Goal: Task Accomplishment & Management: Manage account settings

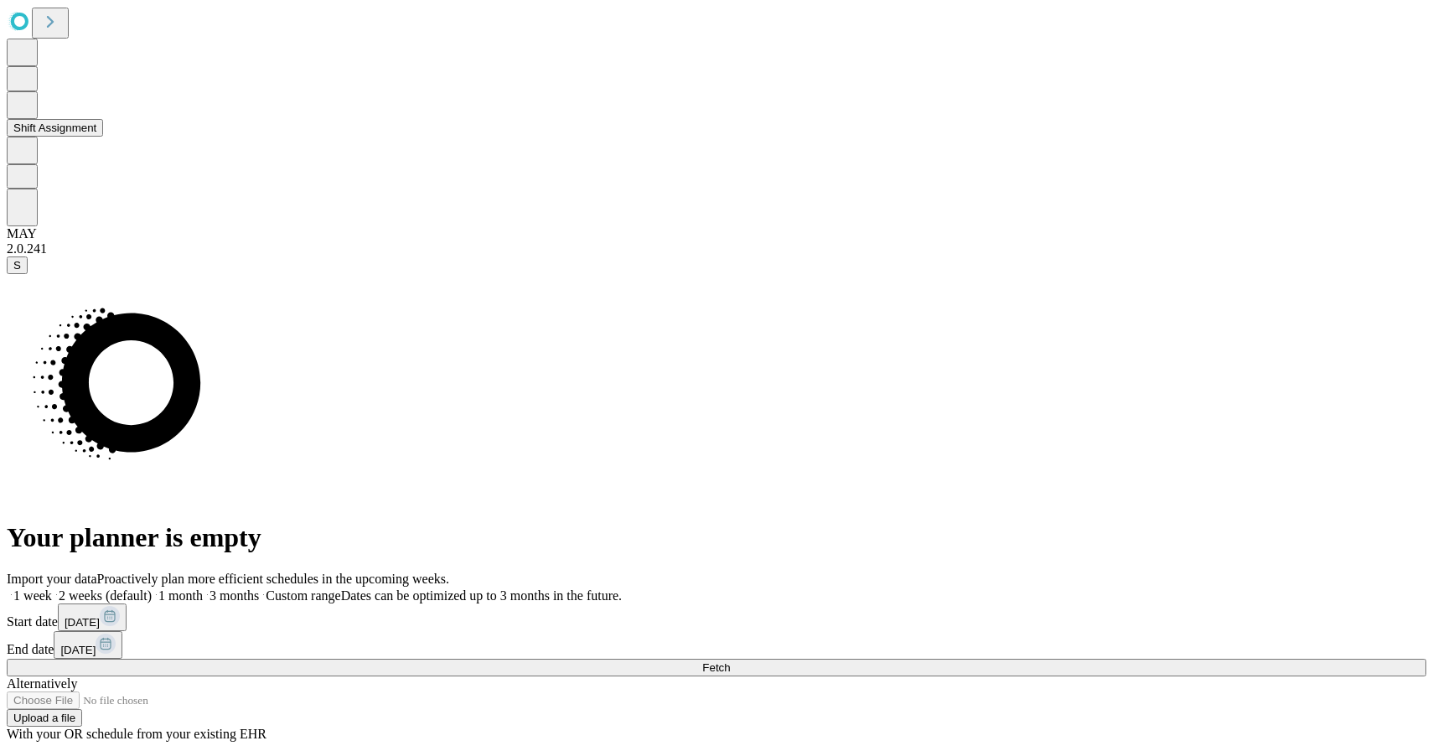
click at [103, 137] on button "Shift Assignment" at bounding box center [55, 128] width 96 height 18
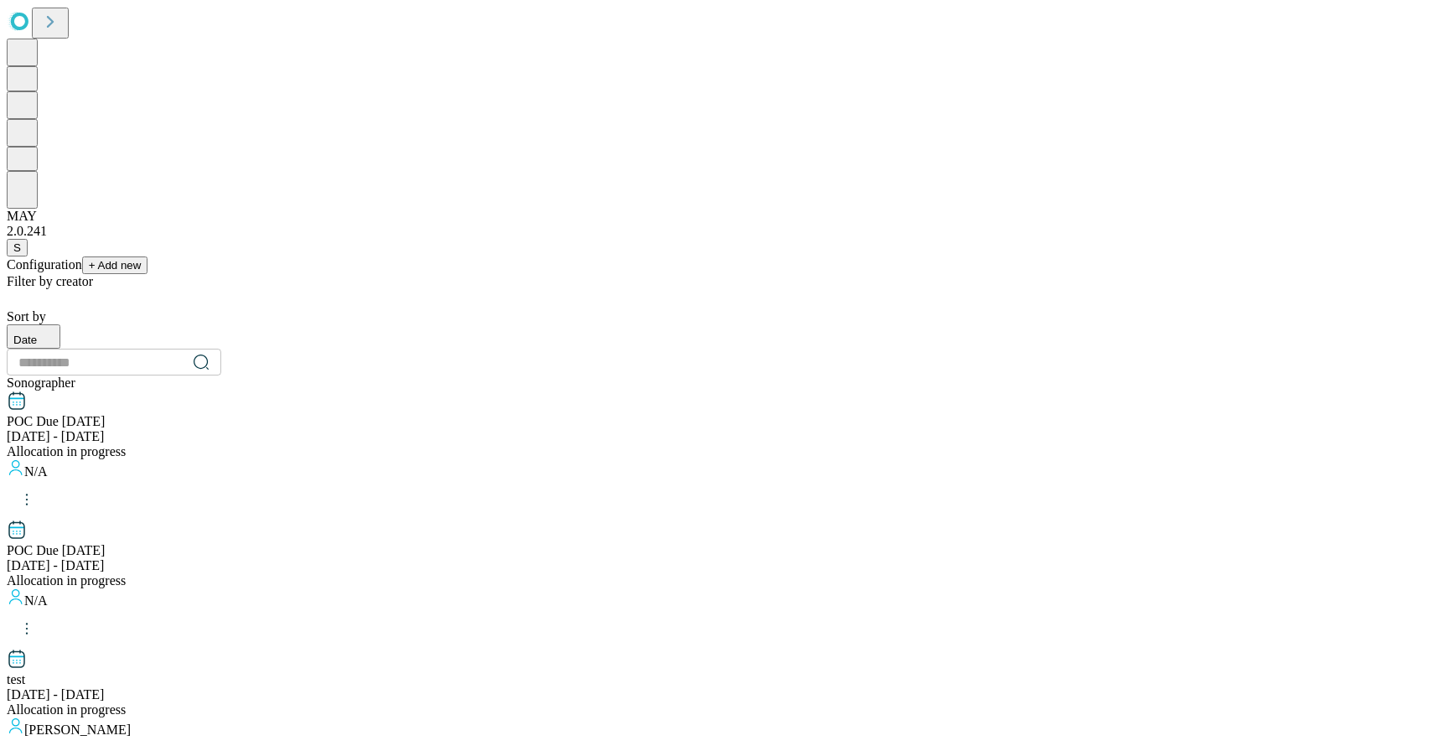
scroll to position [1516, 0]
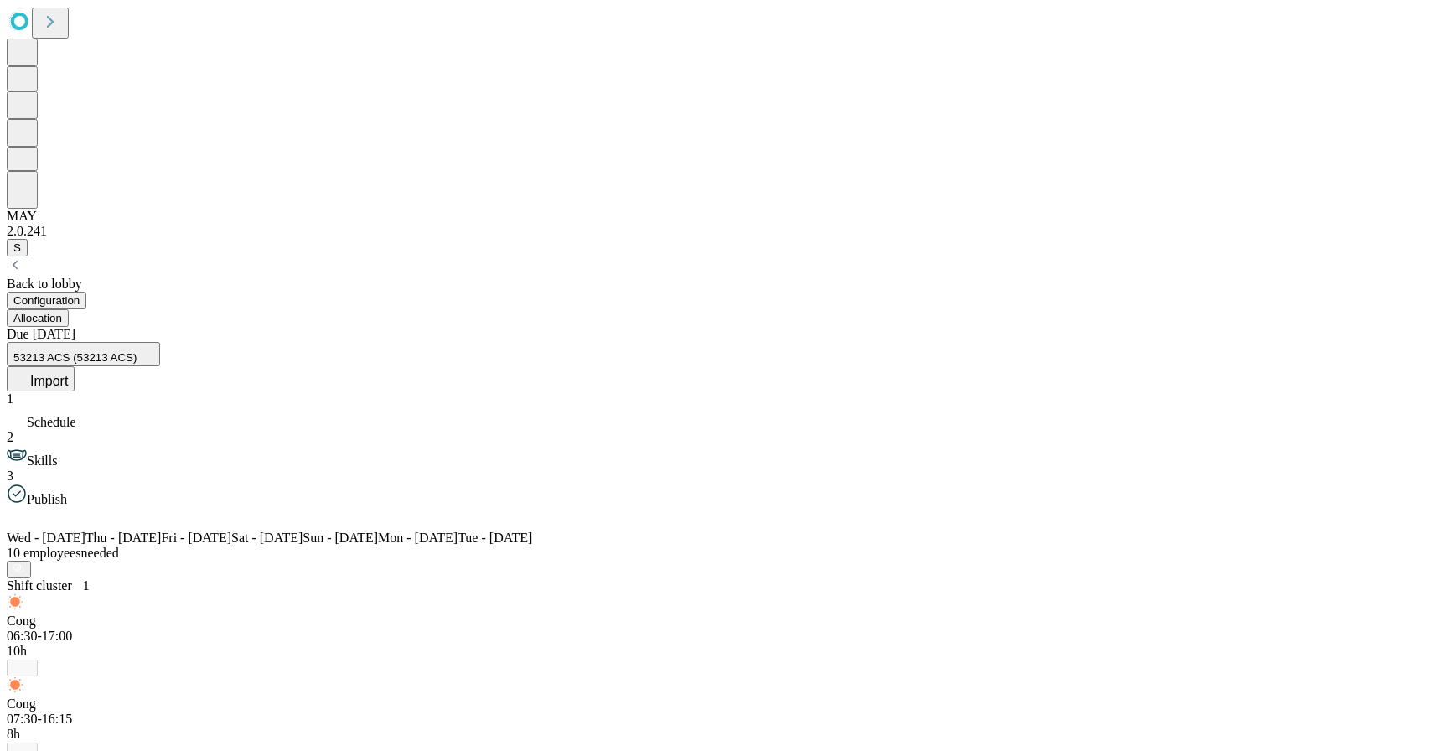
click at [160, 342] on button "53213 ACS (53213 ACS)" at bounding box center [83, 354] width 153 height 24
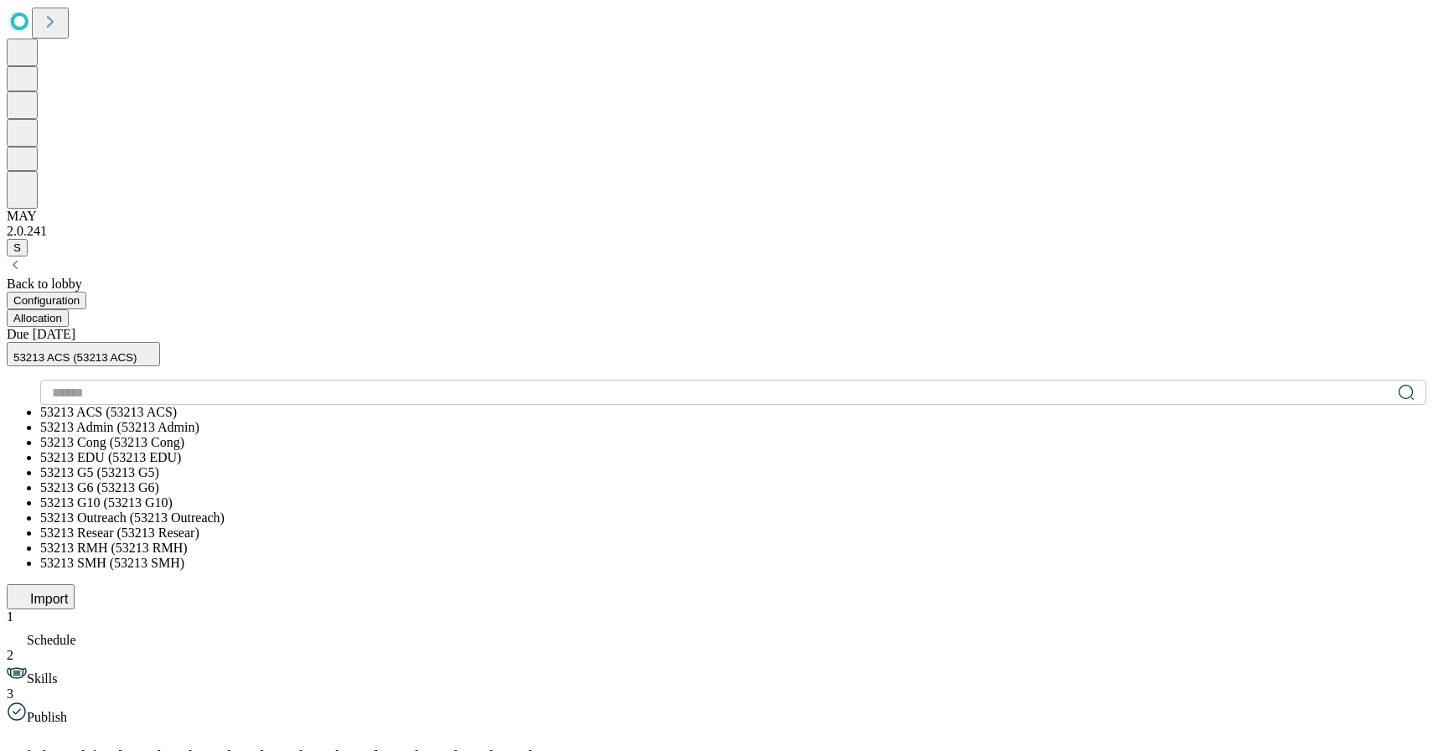
click at [415, 420] on li "53213 Admin (53213 Admin)" at bounding box center [733, 427] width 1386 height 15
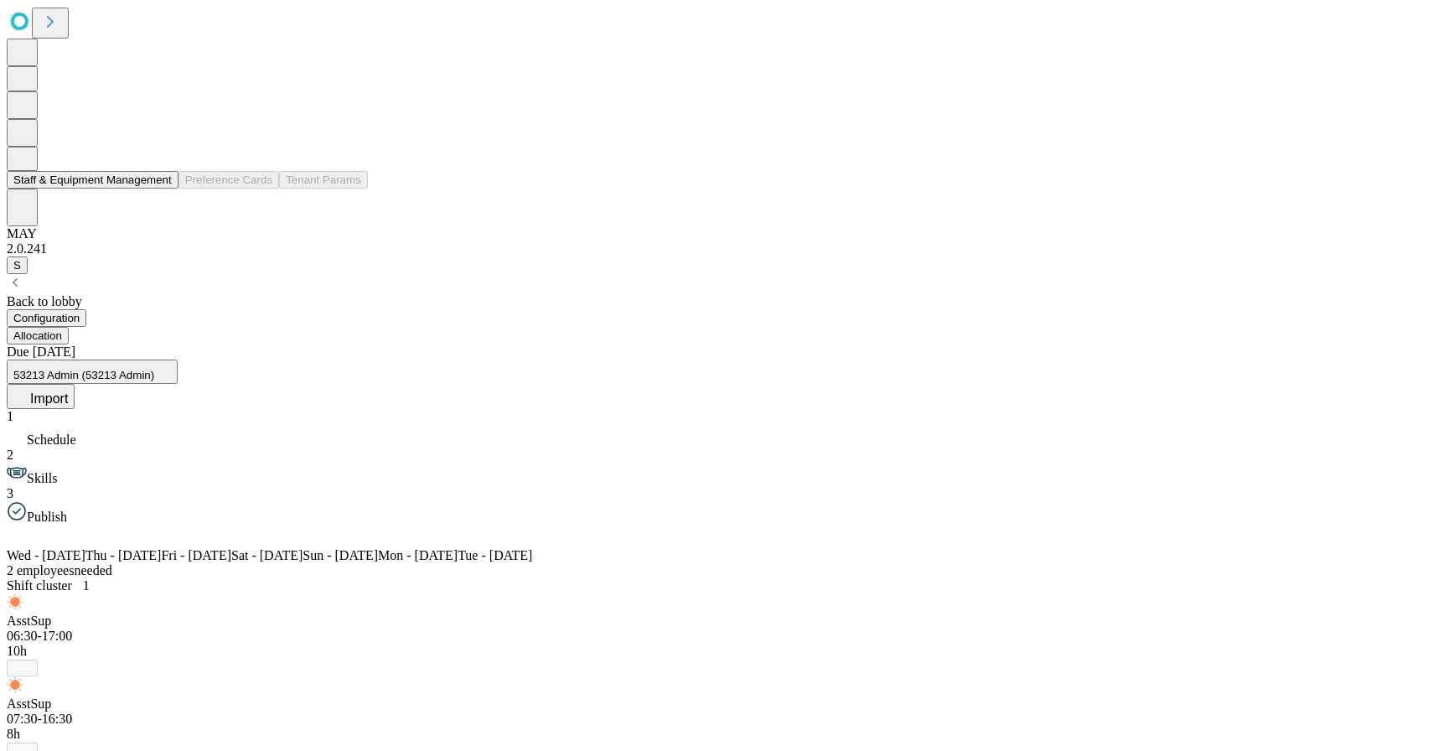
click at [103, 189] on button "Staff & Equipment Management" at bounding box center [93, 180] width 172 height 18
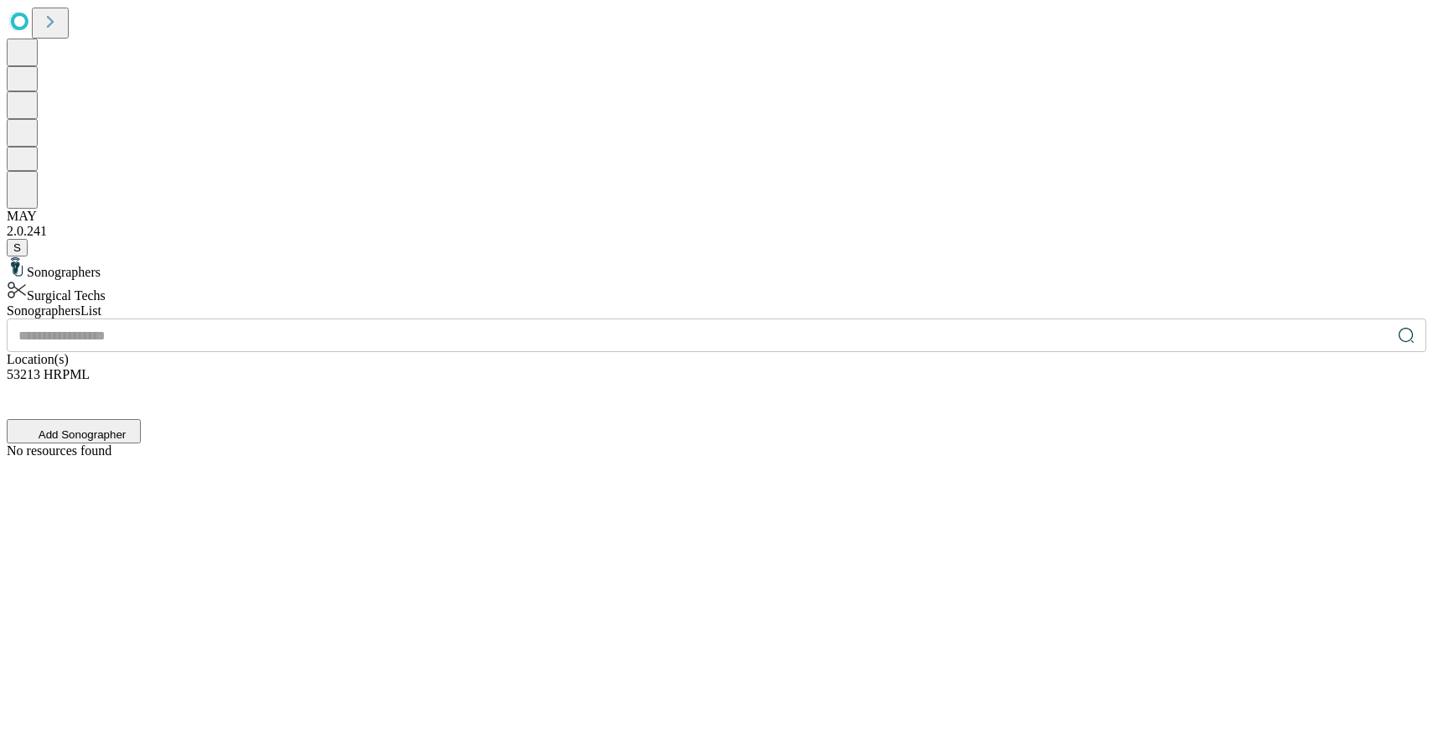
click at [20, 382] on icon at bounding box center [13, 388] width 13 height 13
click at [1143, 367] on div "There are no selected items" at bounding box center [717, 374] width 1420 height 15
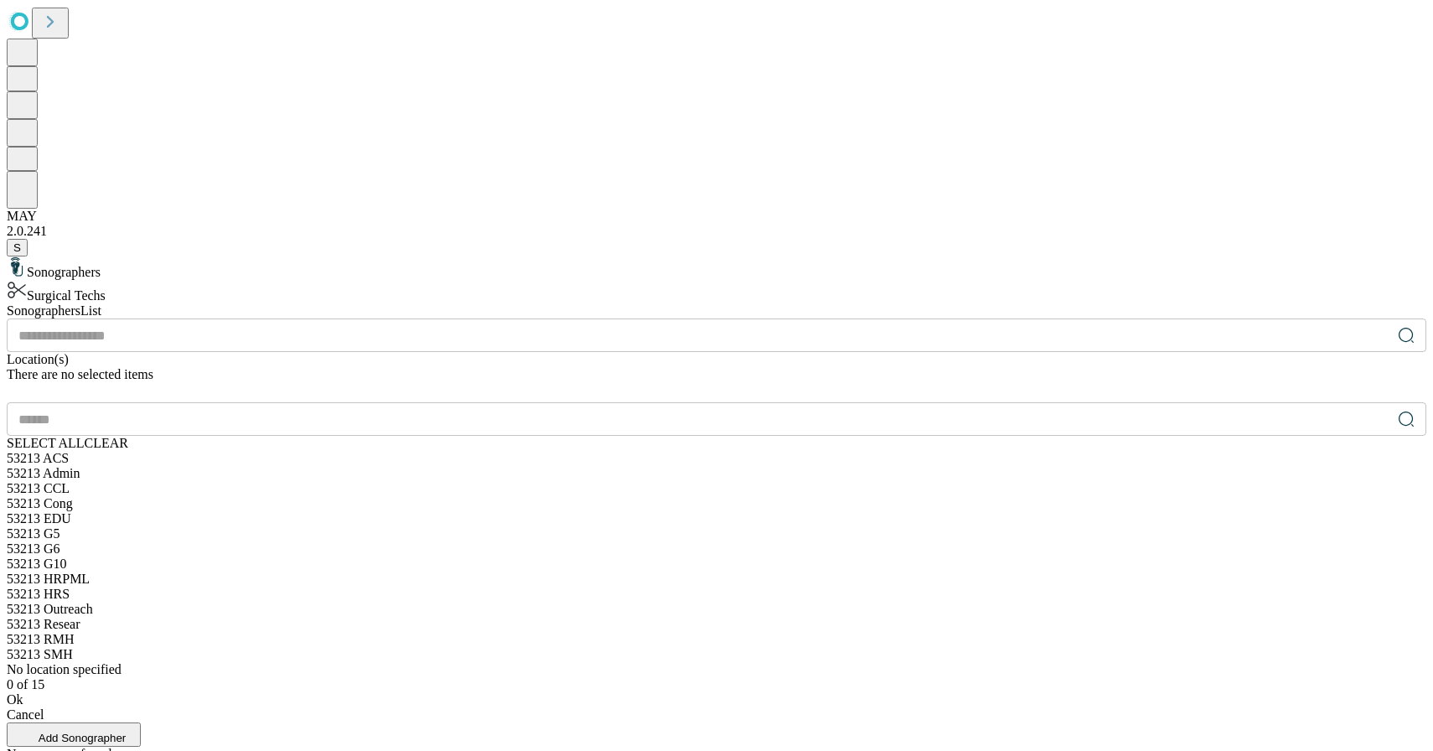
click at [85, 436] on span "SELECT ALL" at bounding box center [46, 443] width 78 height 14
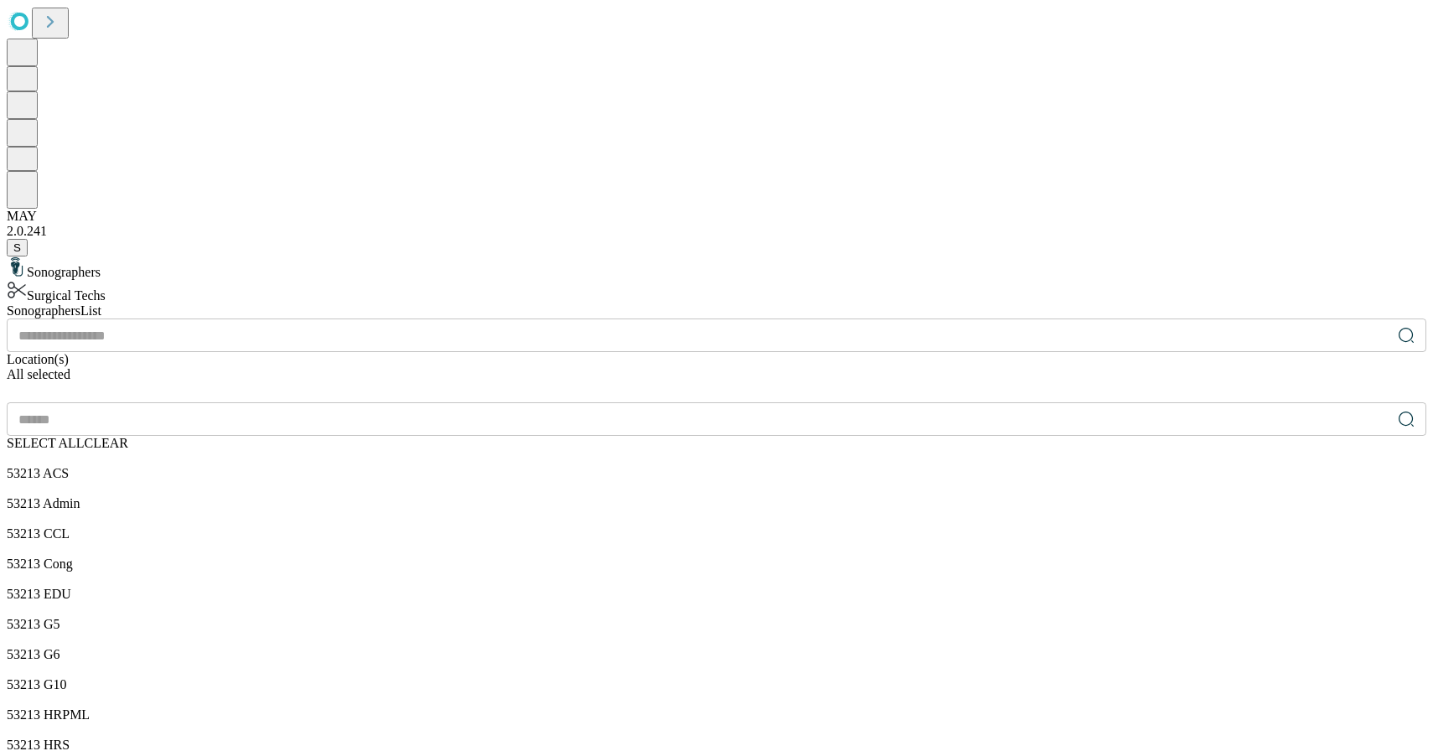
scroll to position [277, 0]
click at [888, 707] on div "53213 HRPML" at bounding box center [717, 714] width 1420 height 15
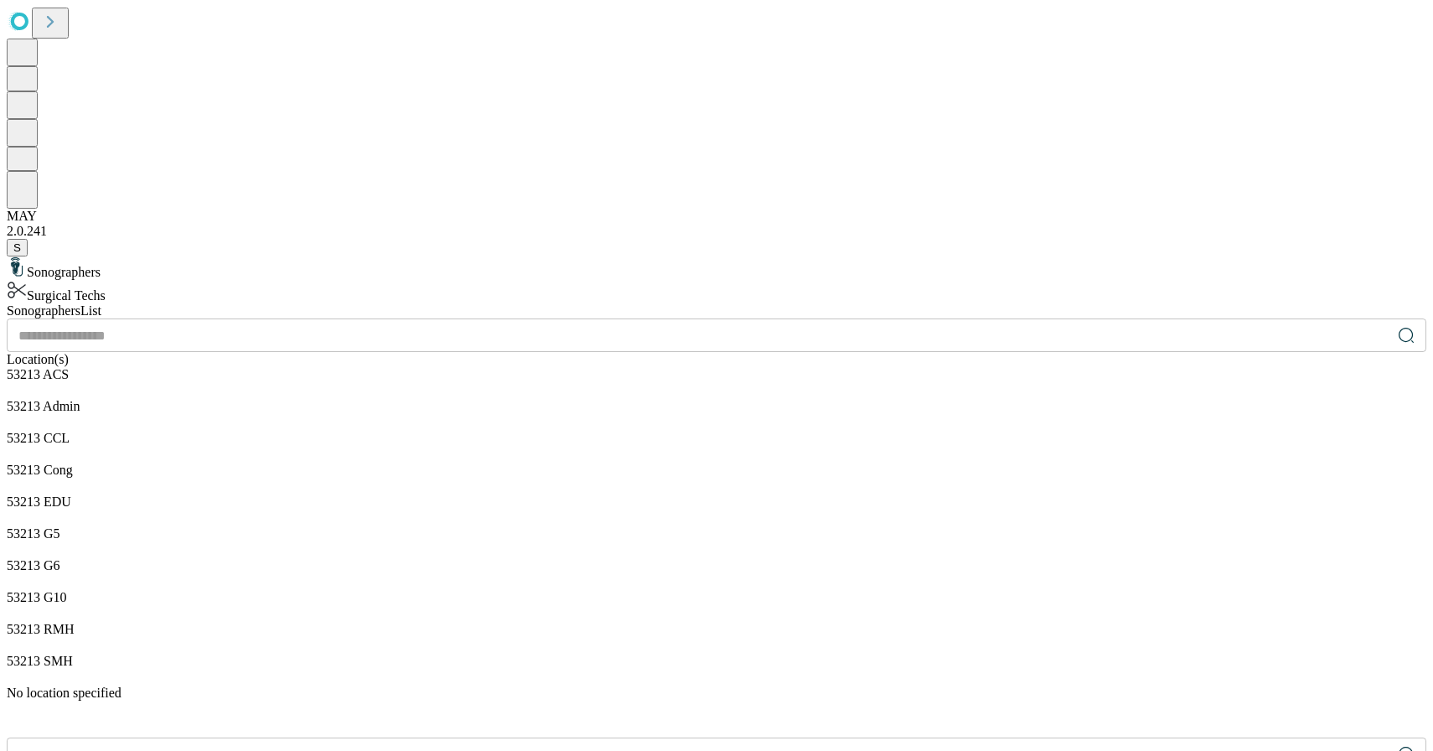
scroll to position [340, 0]
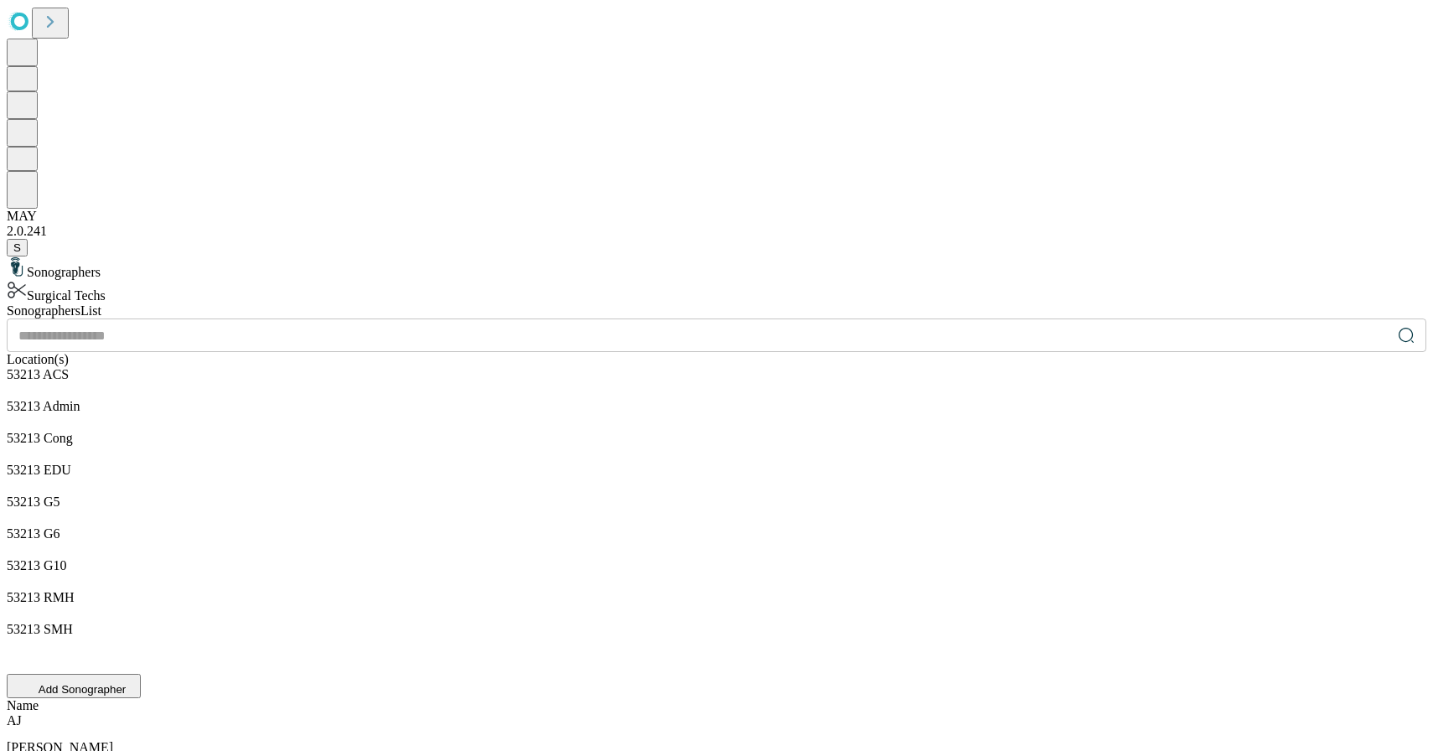
click at [23, 654] on icon at bounding box center [15, 662] width 17 height 17
click at [85, 707] on span "SELECT ALL" at bounding box center [46, 714] width 78 height 14
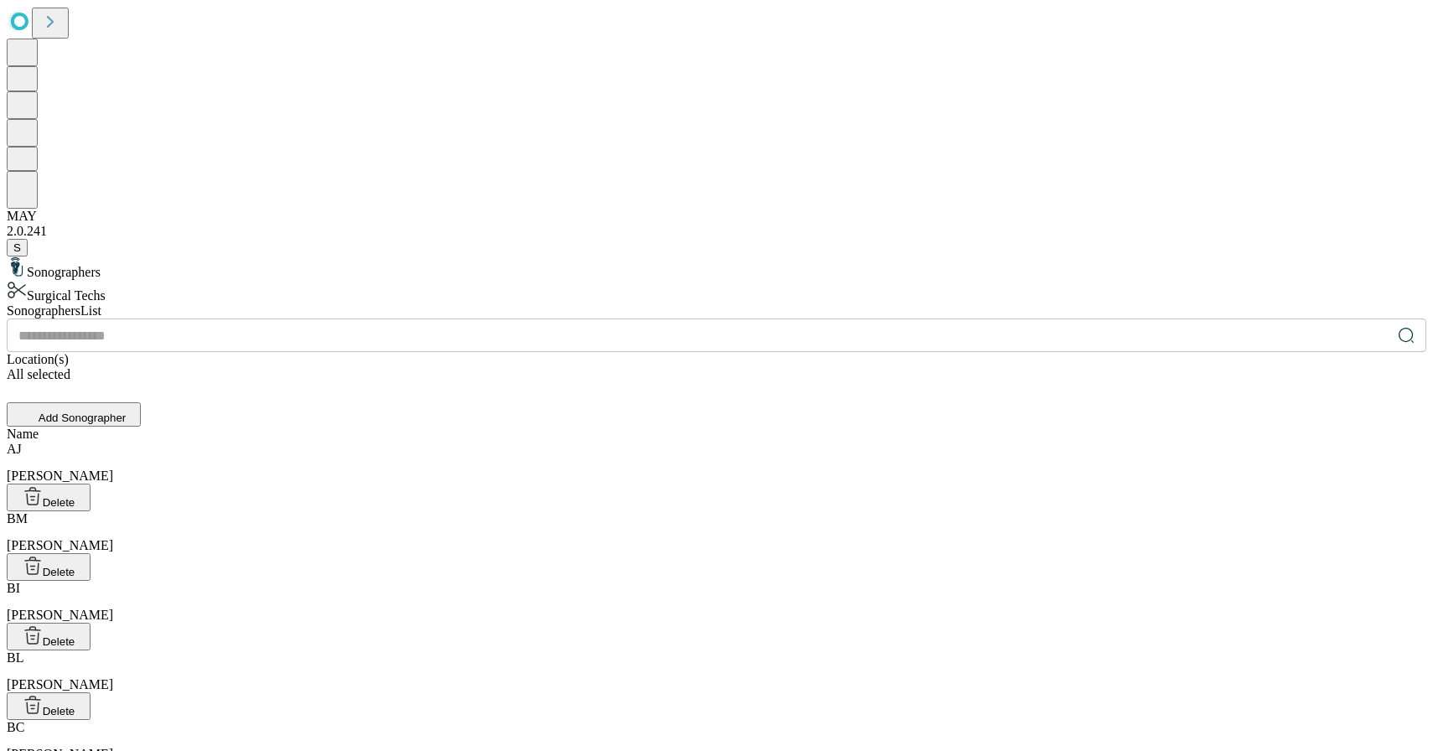
click at [1163, 367] on div "All selected" at bounding box center [717, 374] width 1420 height 15
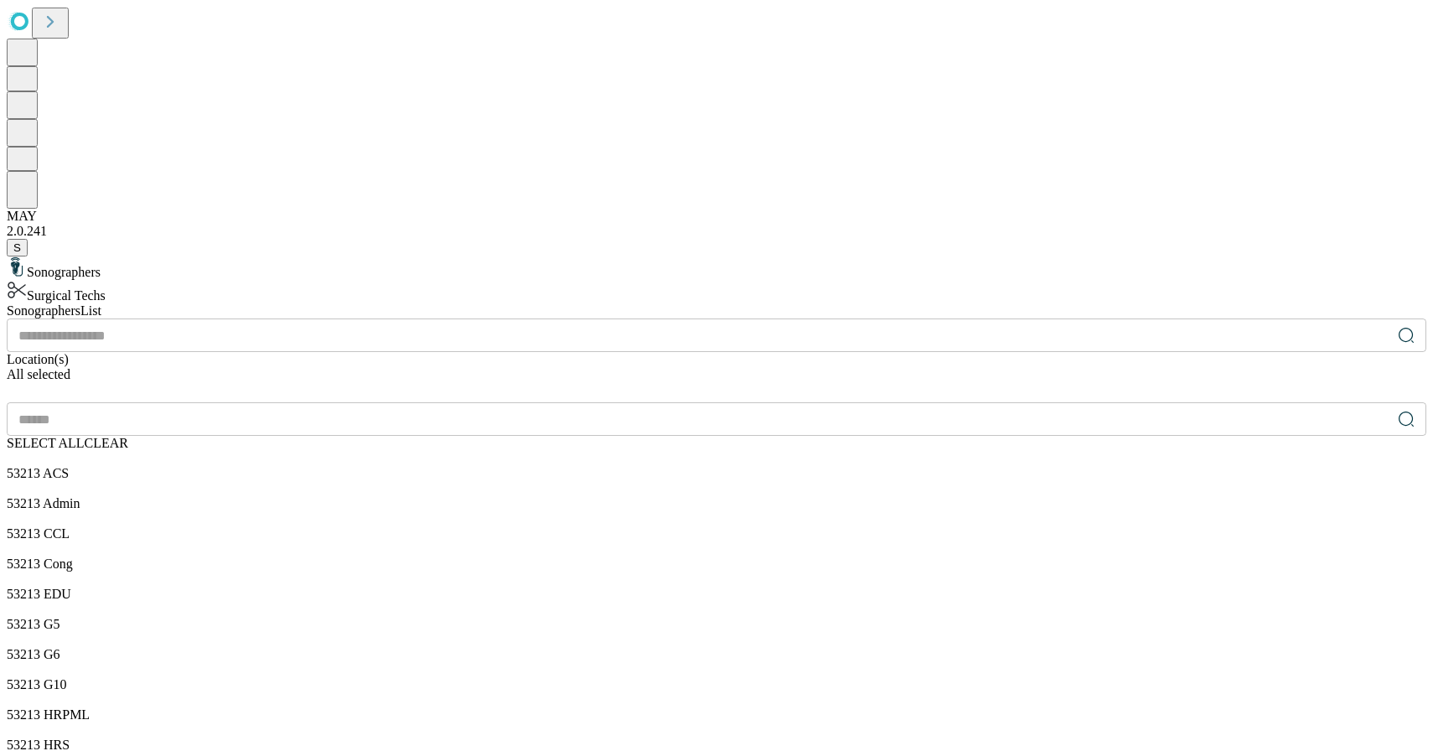
click at [128, 436] on span "CLEAR" at bounding box center [107, 443] width 44 height 14
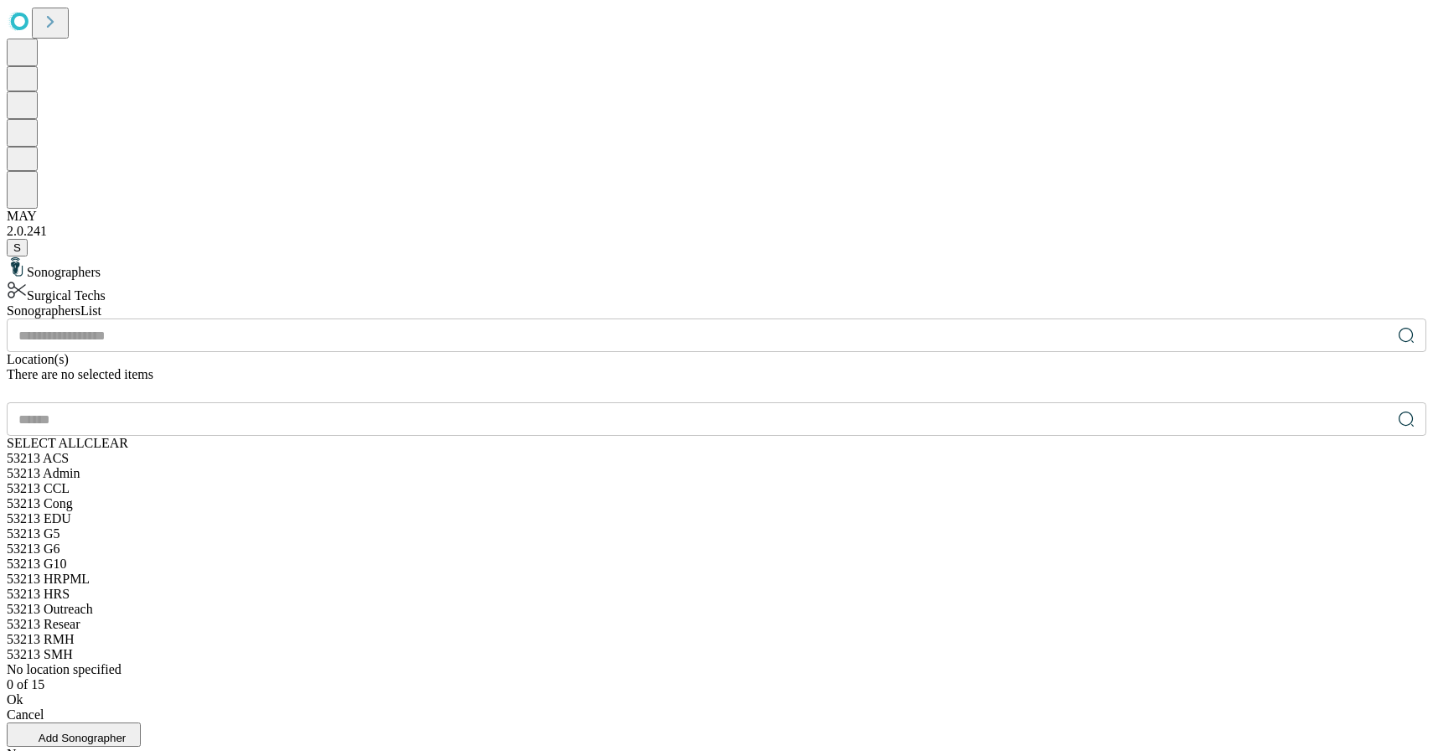
click at [888, 466] on div "53213 Admin" at bounding box center [717, 473] width 1420 height 15
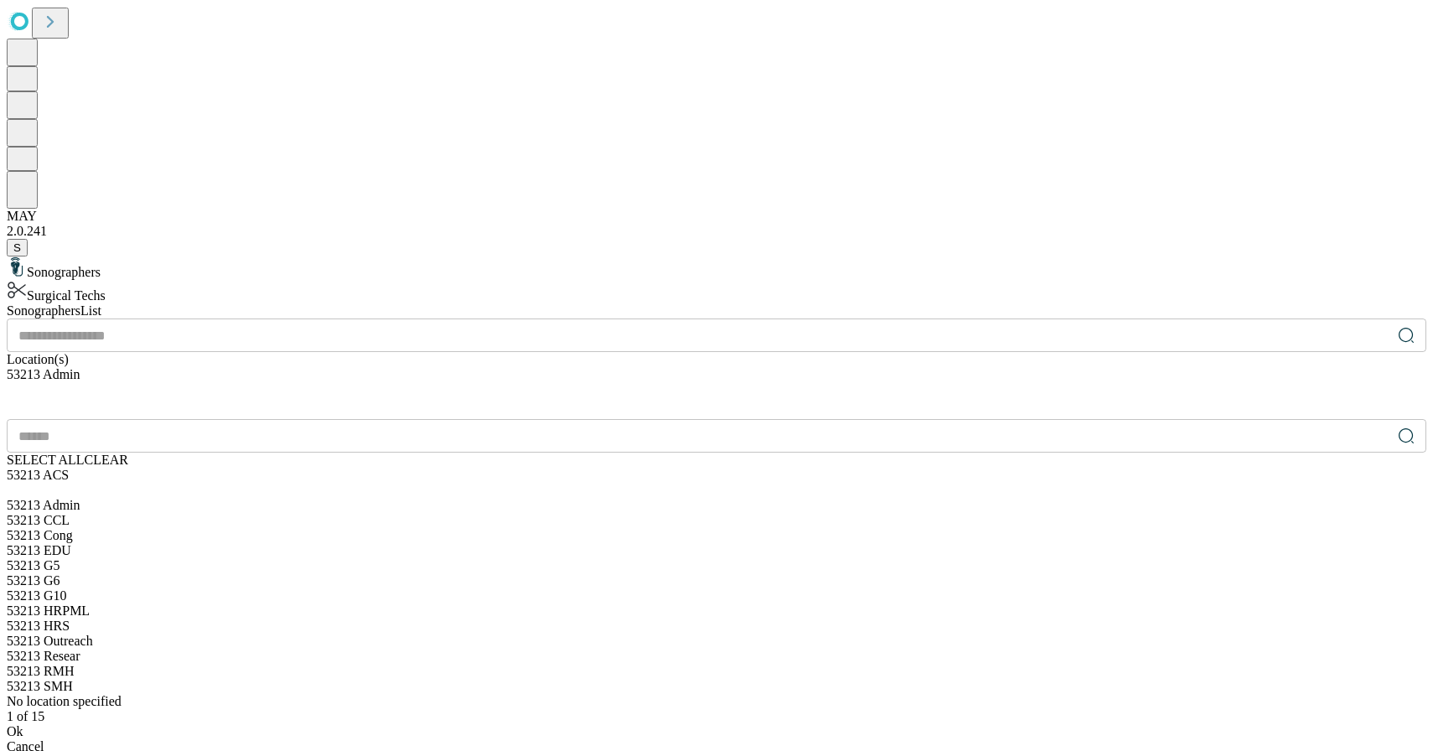
click at [917, 724] on div "Ok" at bounding box center [717, 731] width 1420 height 15
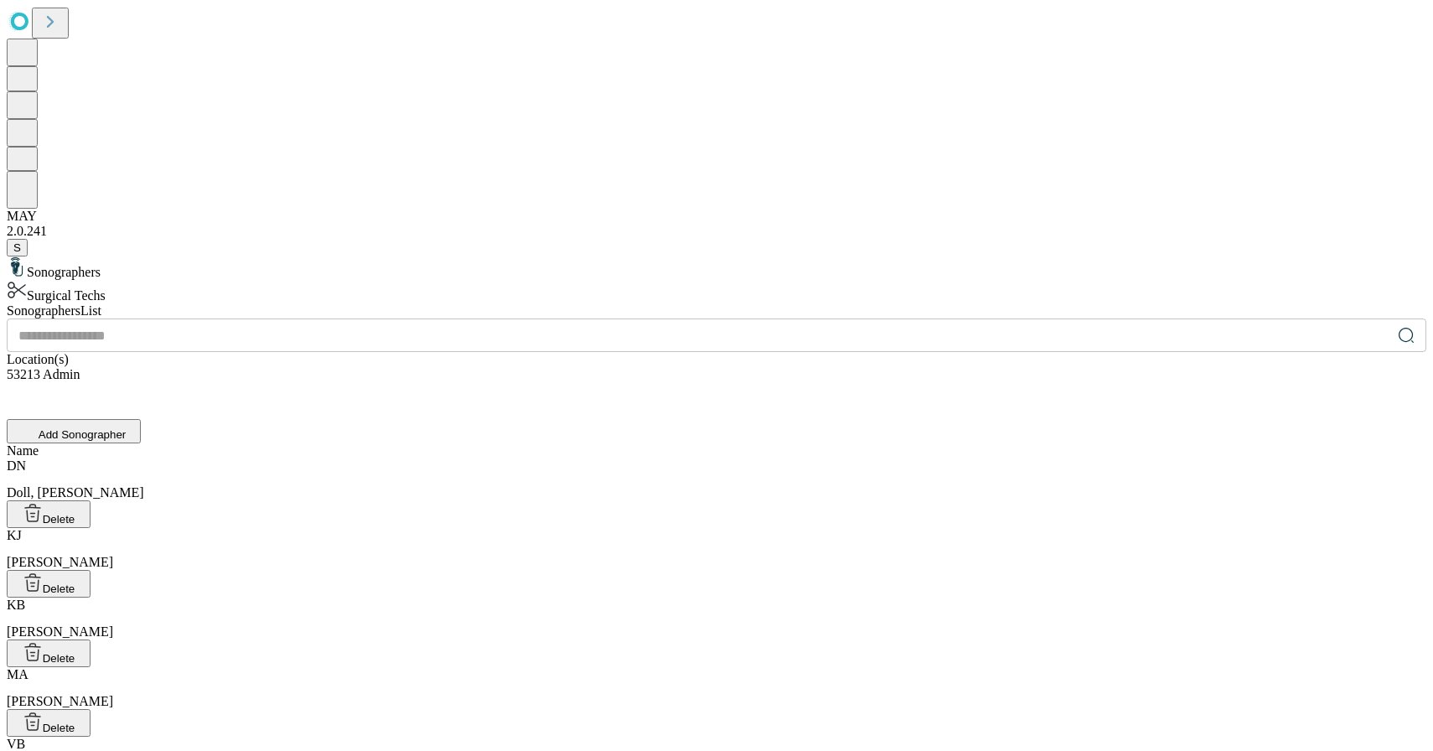
click at [895, 551] on div "Name DN Doll, [PERSON_NAME] [PERSON_NAME], [PERSON_NAME] KB [PERSON_NAME] Delet…" at bounding box center [717, 659] width 1420 height 433
click at [23, 399] on icon at bounding box center [15, 407] width 17 height 17
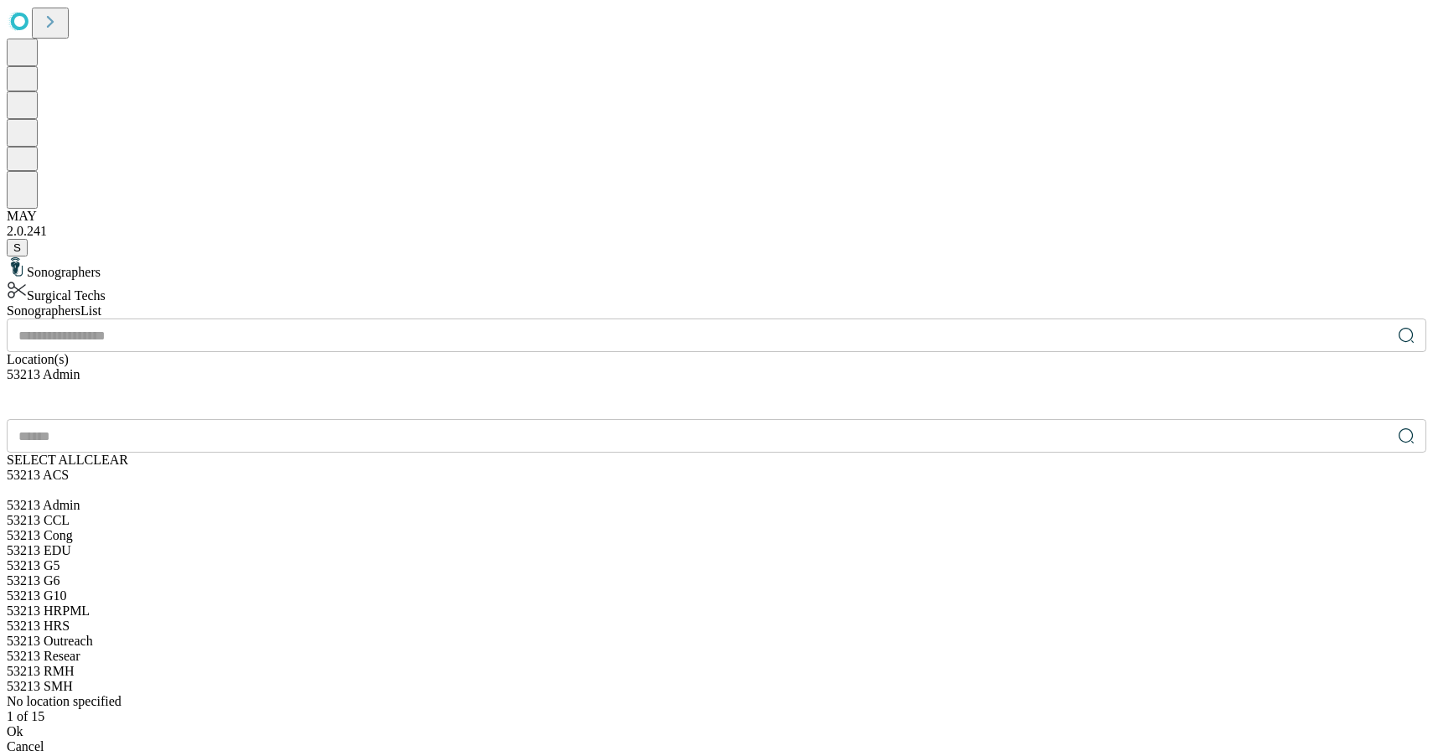
click at [85, 453] on span "SELECT ALL" at bounding box center [46, 460] width 78 height 14
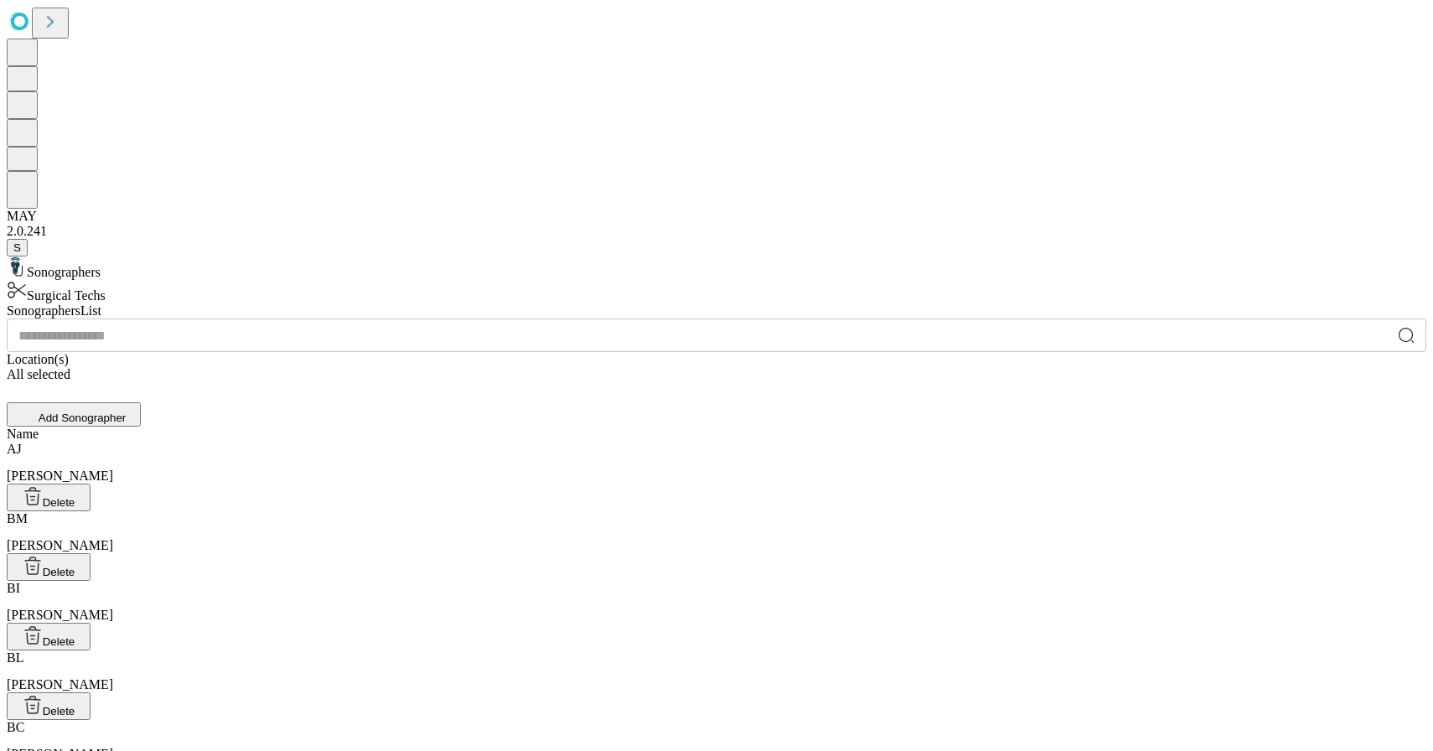
click at [562, 442] on div "[PERSON_NAME], [PERSON_NAME]" at bounding box center [717, 463] width 1420 height 42
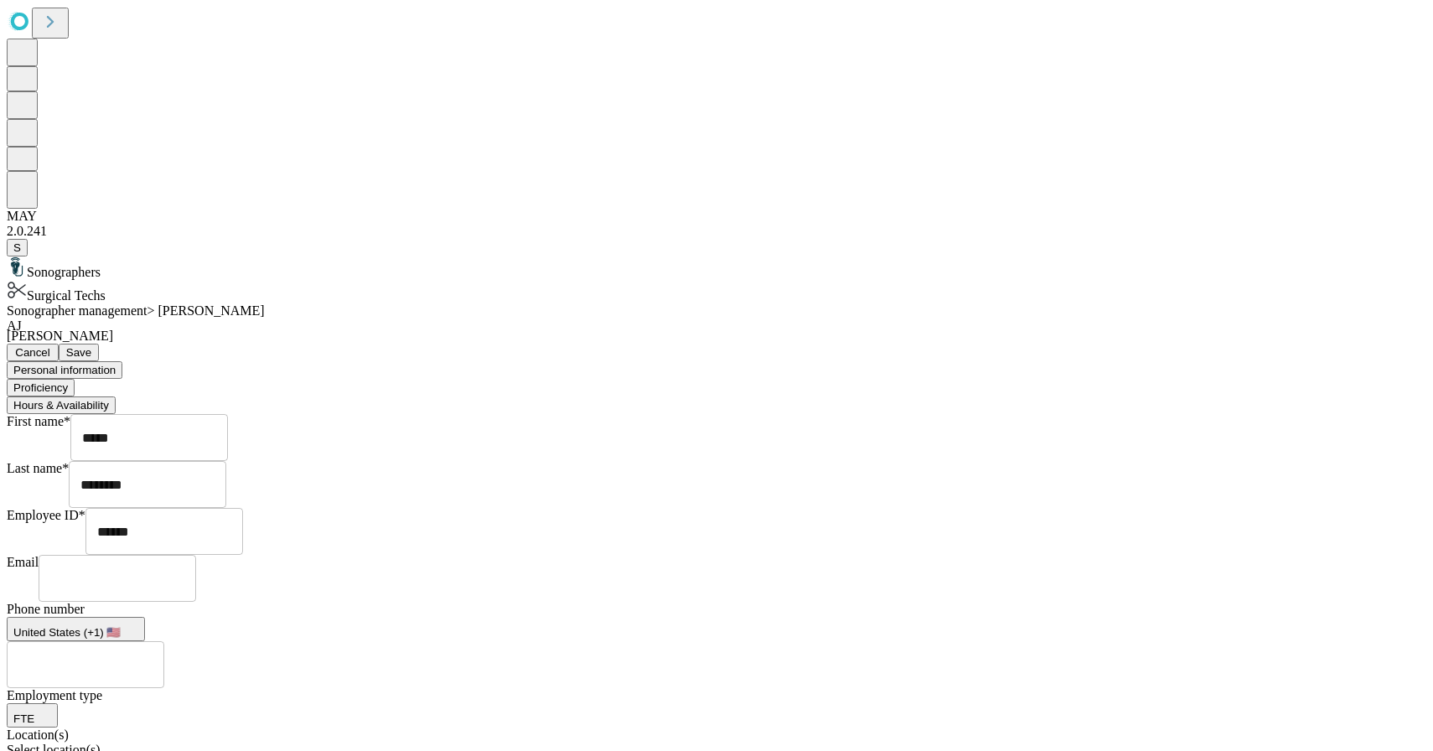
click at [59, 344] on button "Cancel" at bounding box center [33, 353] width 52 height 18
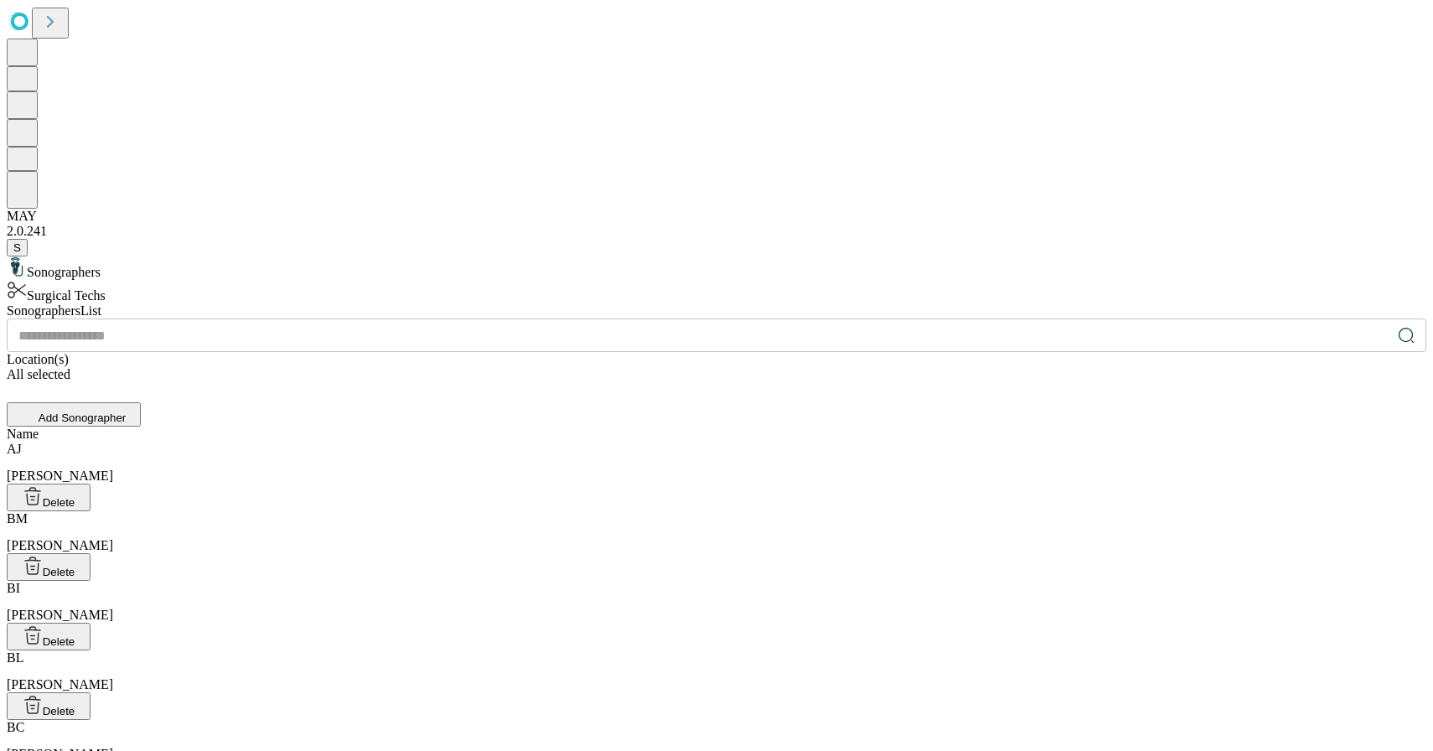
click at [639, 319] on input "text" at bounding box center [699, 336] width 1385 height 34
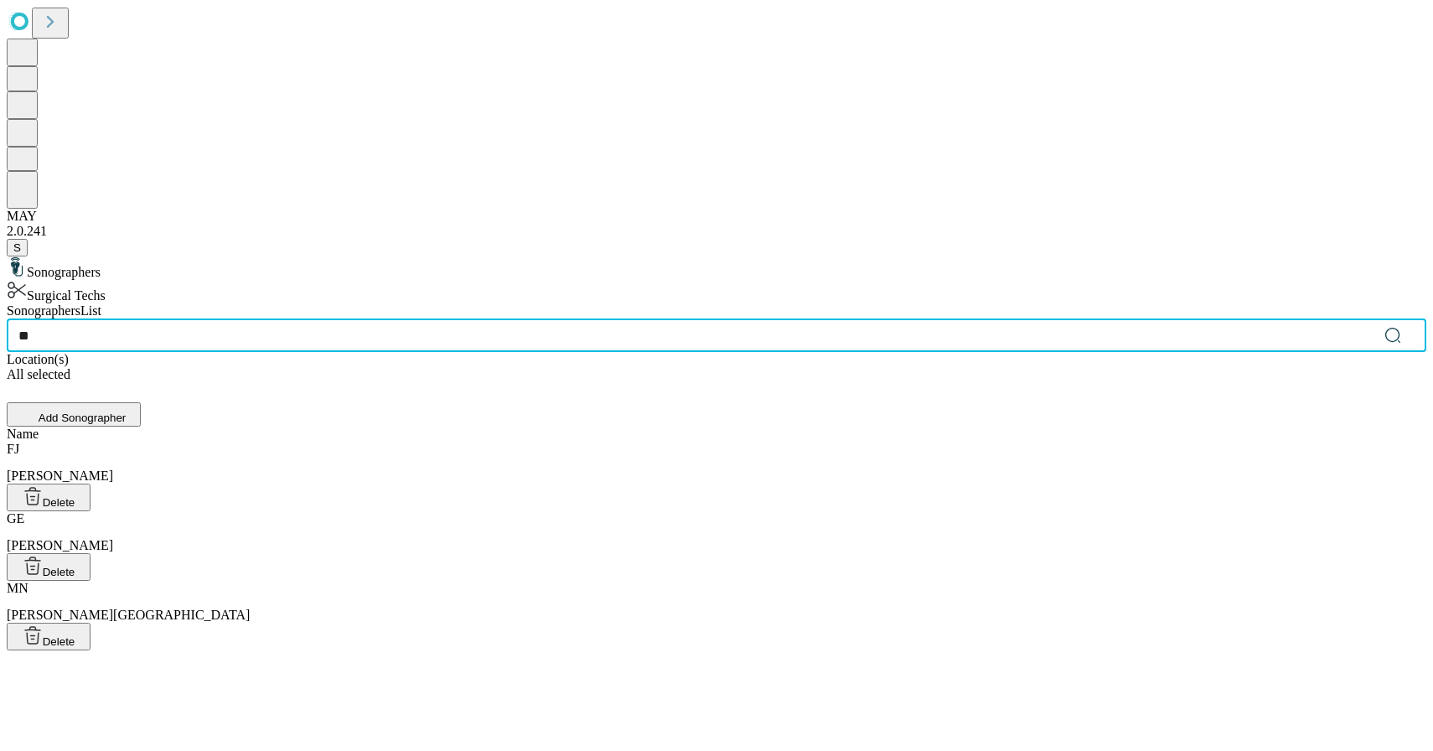
type input "**"
click at [528, 511] on div "[PERSON_NAME], Ed" at bounding box center [717, 532] width 1420 height 42
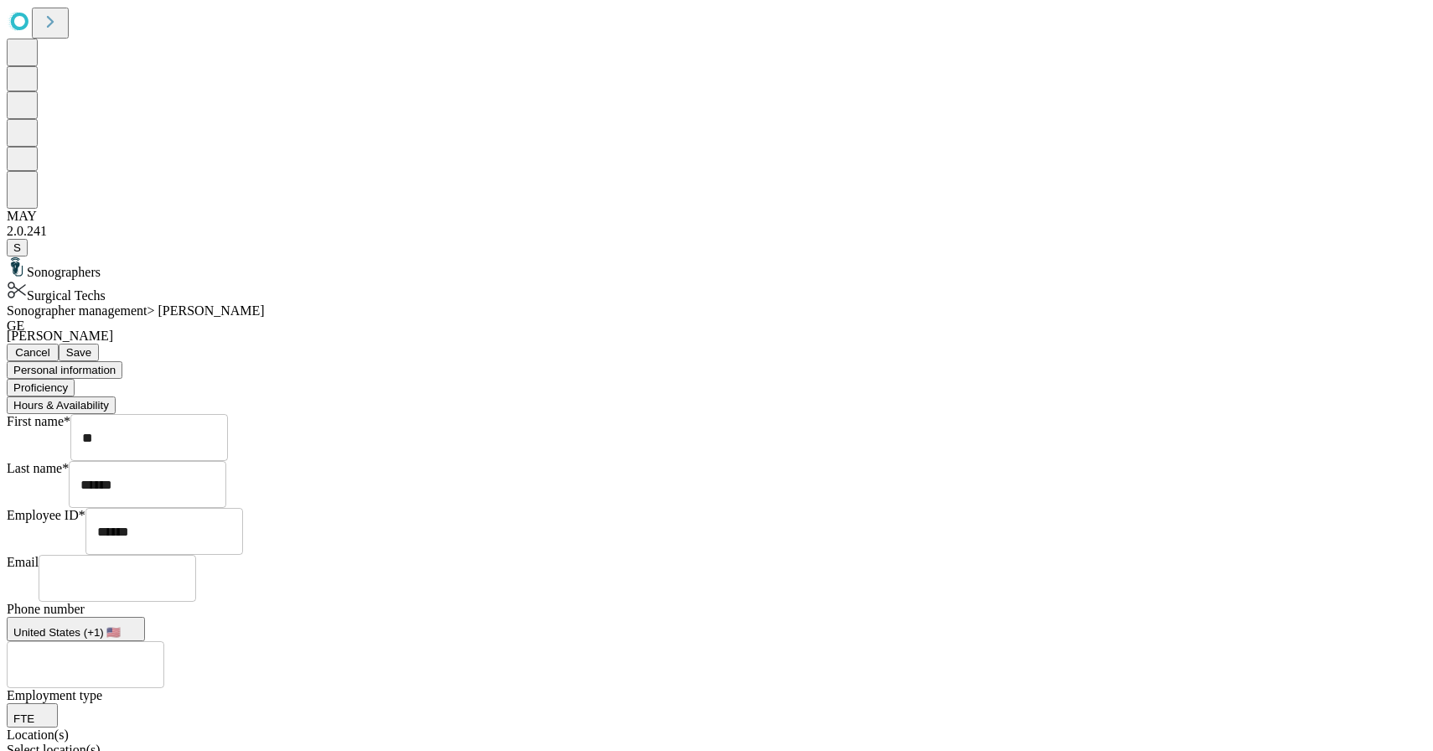
scroll to position [13, 0]
drag, startPoint x: 490, startPoint y: 316, endPoint x: 401, endPoint y: 318, distance: 88.0
click at [401, 318] on div "Sonographer management > [PERSON_NAME] [PERSON_NAME], [PERSON_NAME] Save Person…" at bounding box center [717, 621] width 1420 height 636
type input "*****"
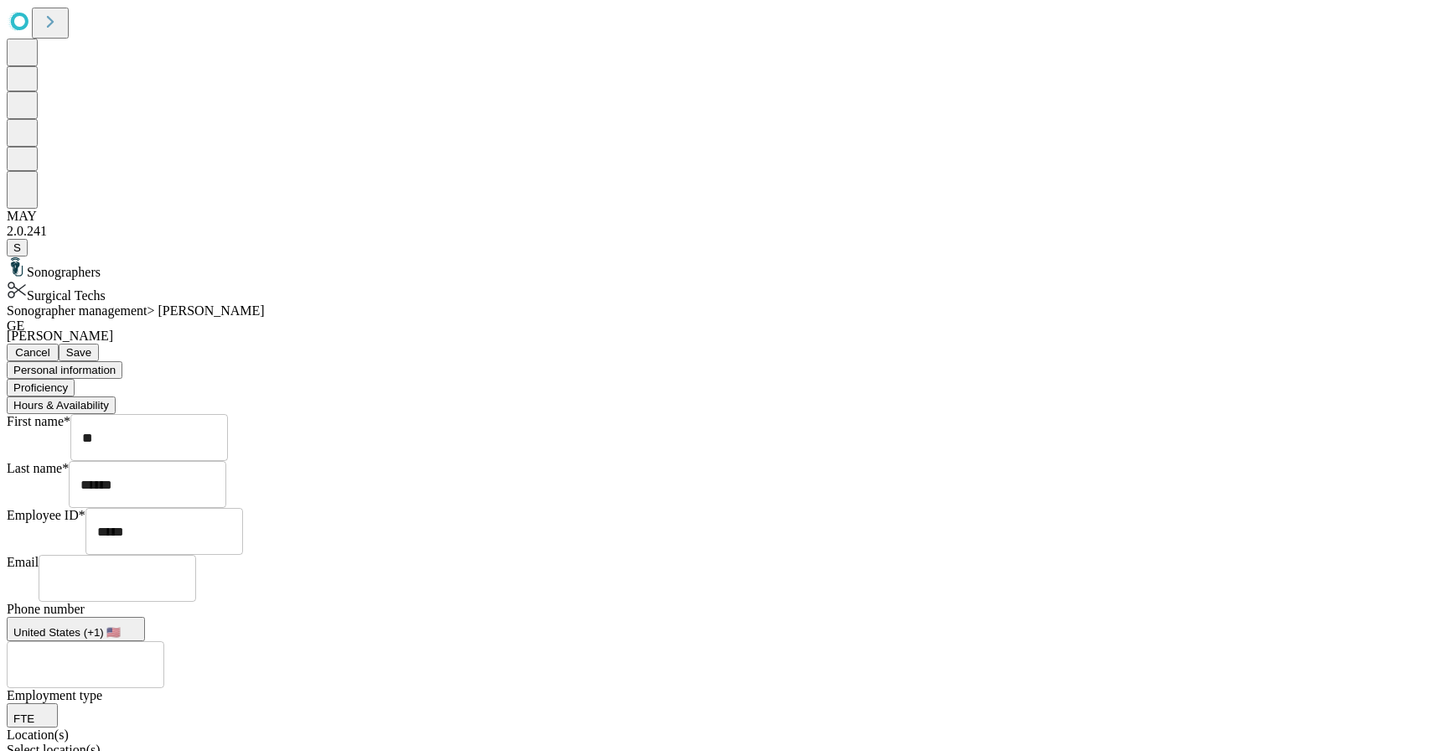
click at [75, 379] on button "Proficiency" at bounding box center [41, 388] width 68 height 18
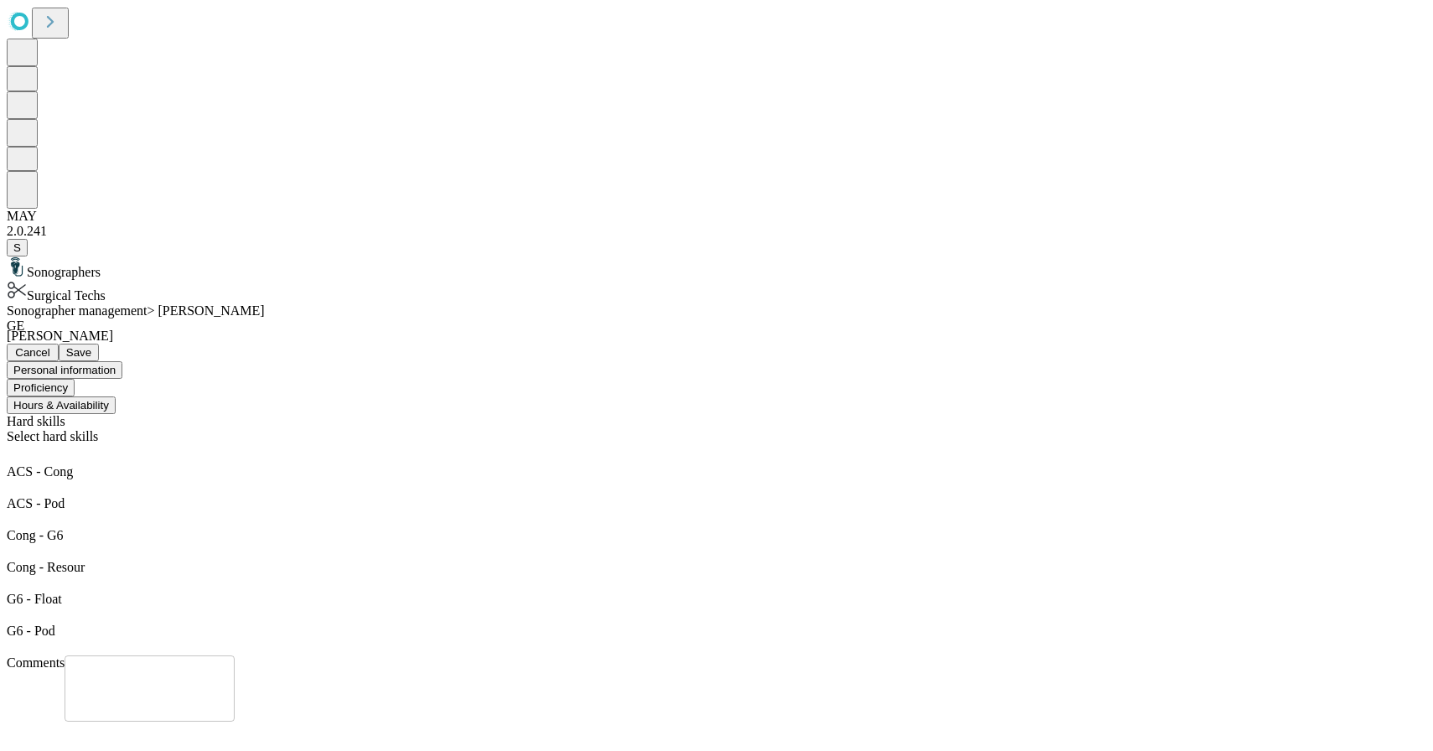
scroll to position [0, 0]
drag, startPoint x: 707, startPoint y: 125, endPoint x: 712, endPoint y: 137, distance: 13.5
click at [116, 396] on button "Hours & Availability" at bounding box center [61, 405] width 109 height 18
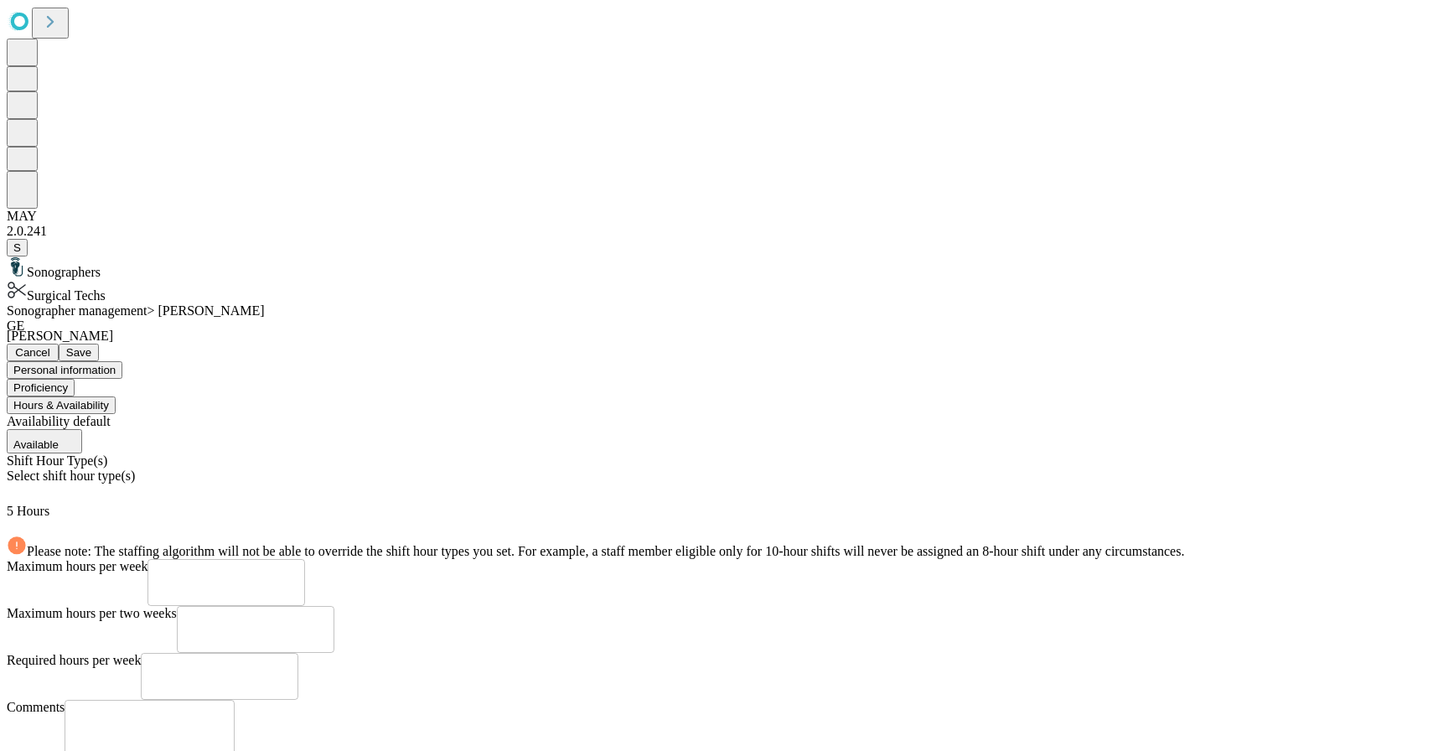
scroll to position [90, 0]
click at [749, 469] on div "Select shift hour type(s)" at bounding box center [717, 486] width 1420 height 35
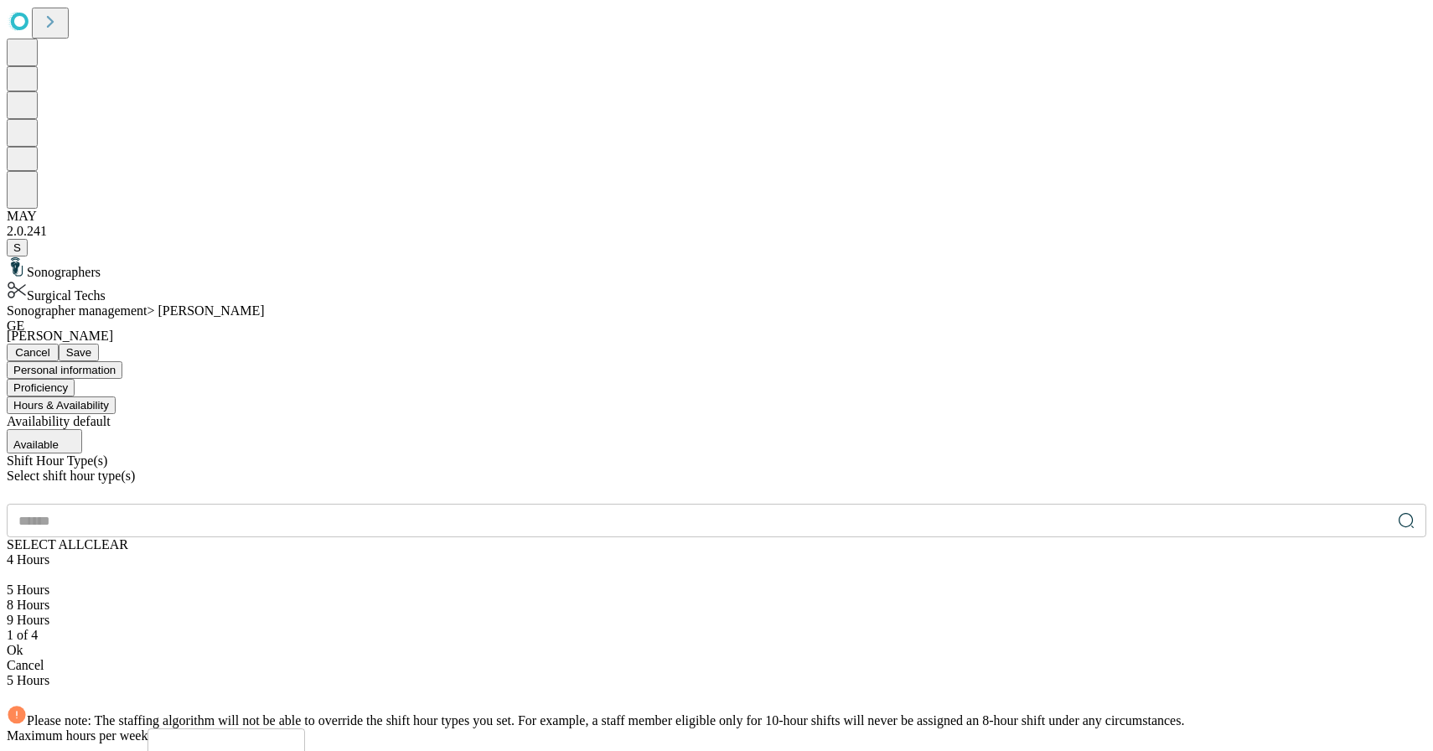
scroll to position [96, 0]
click at [489, 613] on div "9 Hours" at bounding box center [717, 620] width 1420 height 15
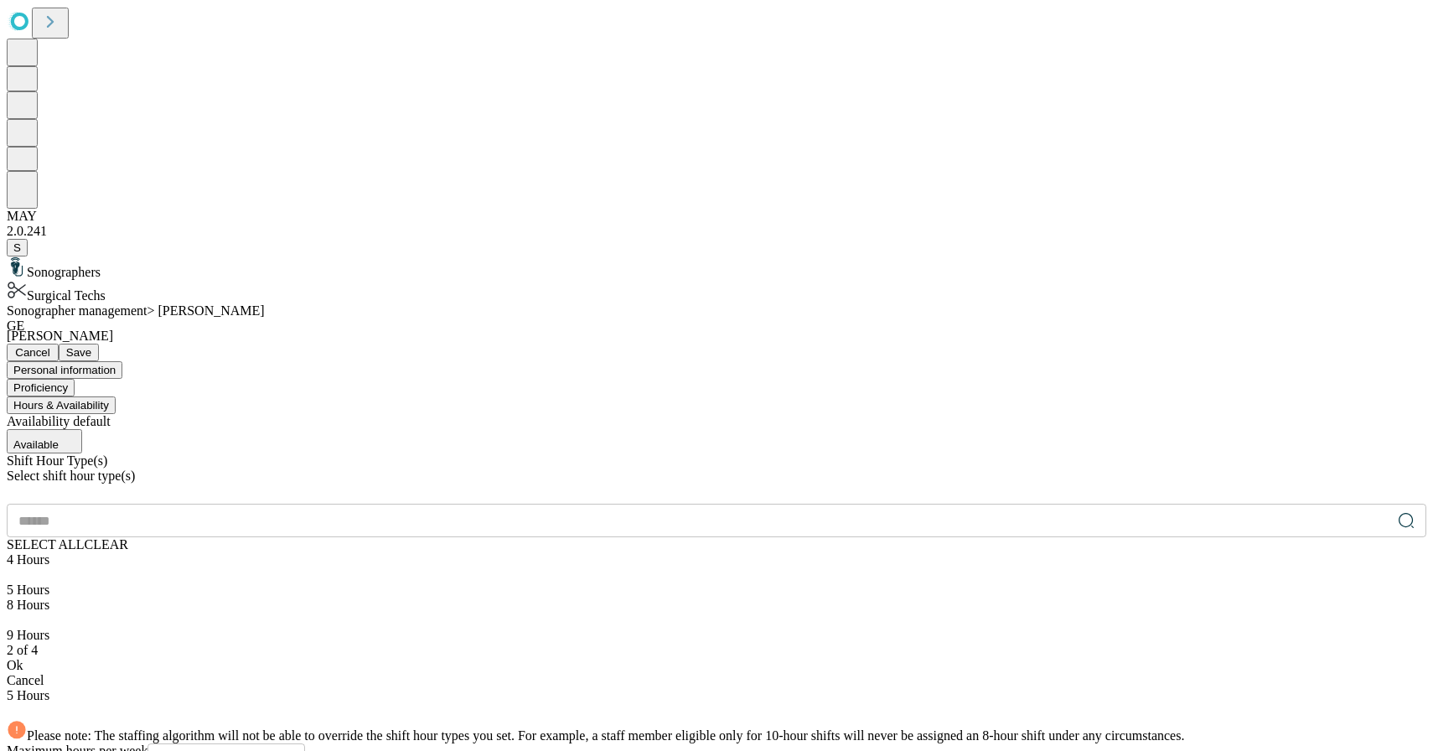
click at [436, 598] on div at bounding box center [717, 598] width 1420 height 0
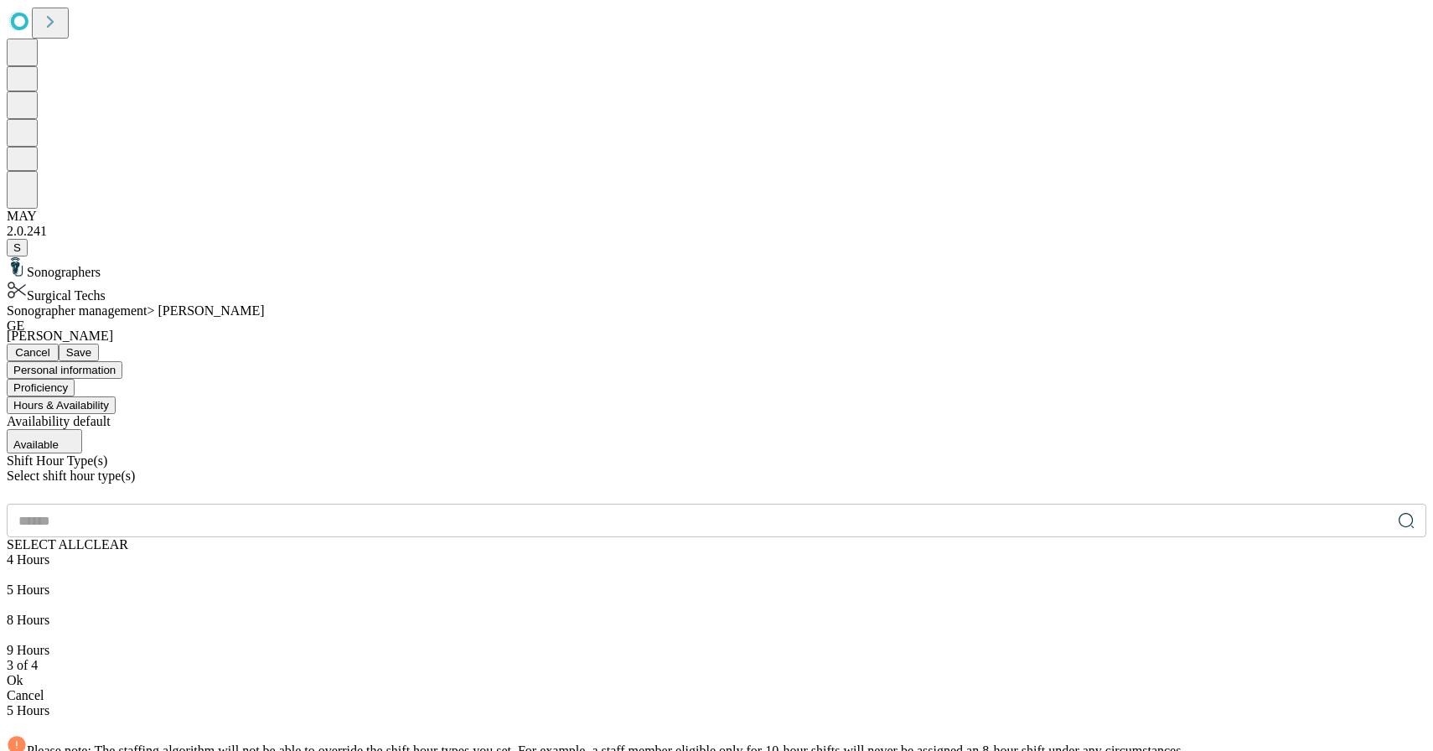
click at [443, 552] on div at bounding box center [717, 552] width 1420 height 0
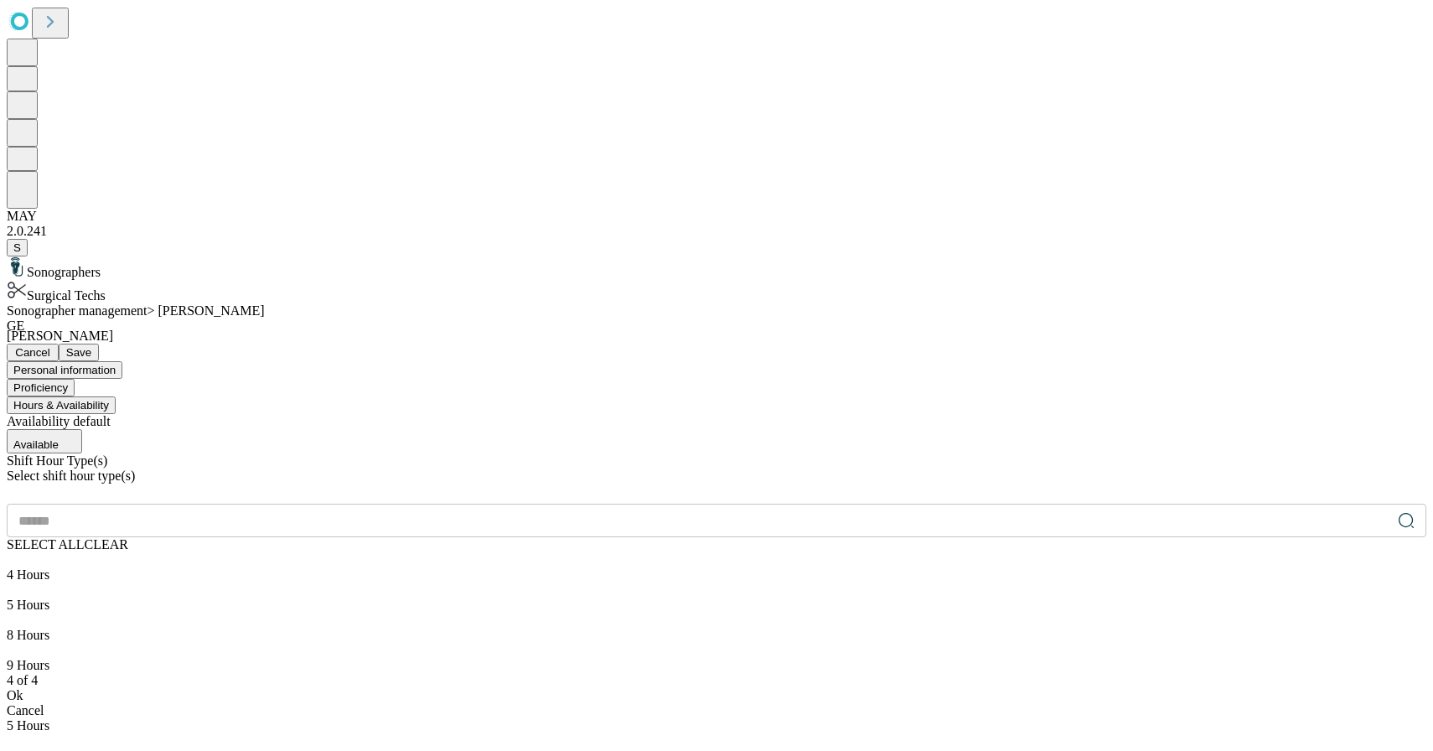
click at [438, 583] on div at bounding box center [717, 590] width 1420 height 15
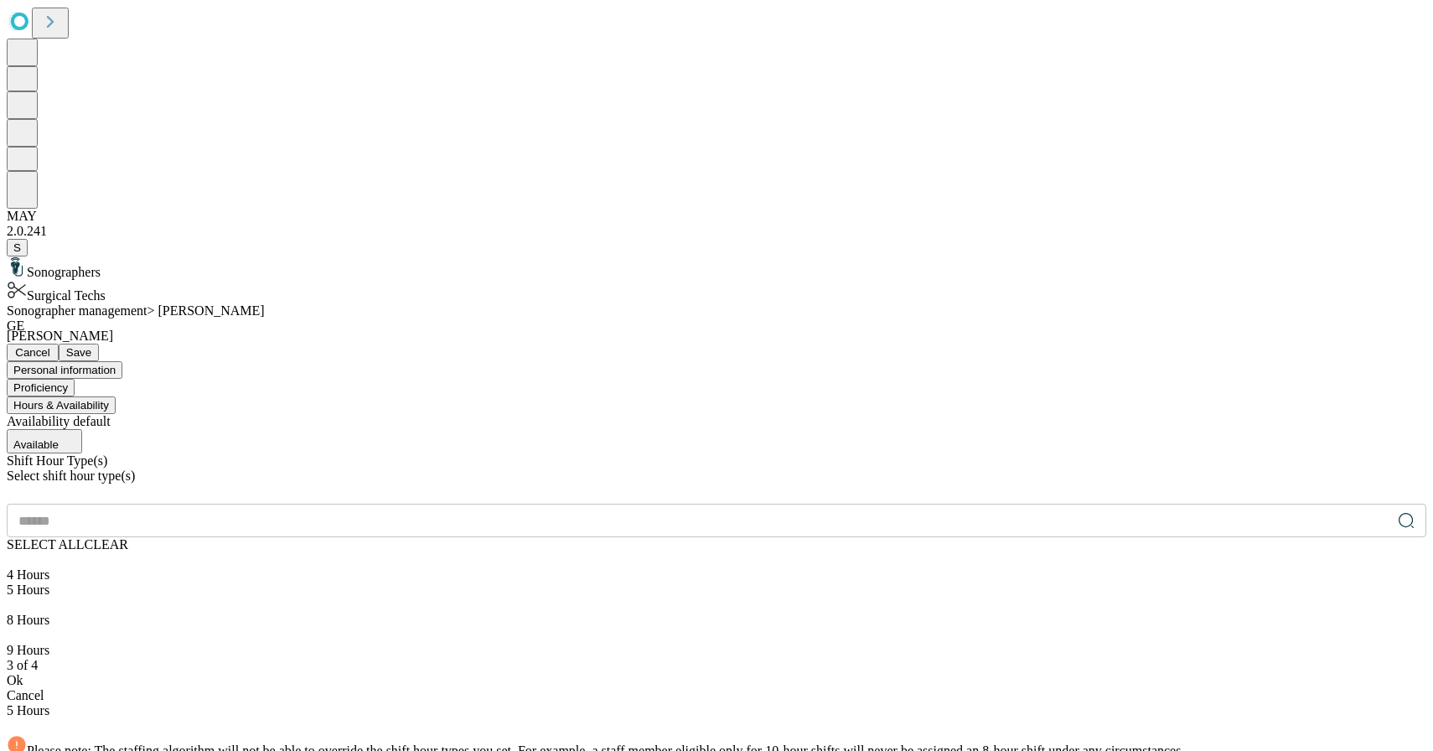
click at [18, 631] on icon at bounding box center [12, 635] width 11 height 8
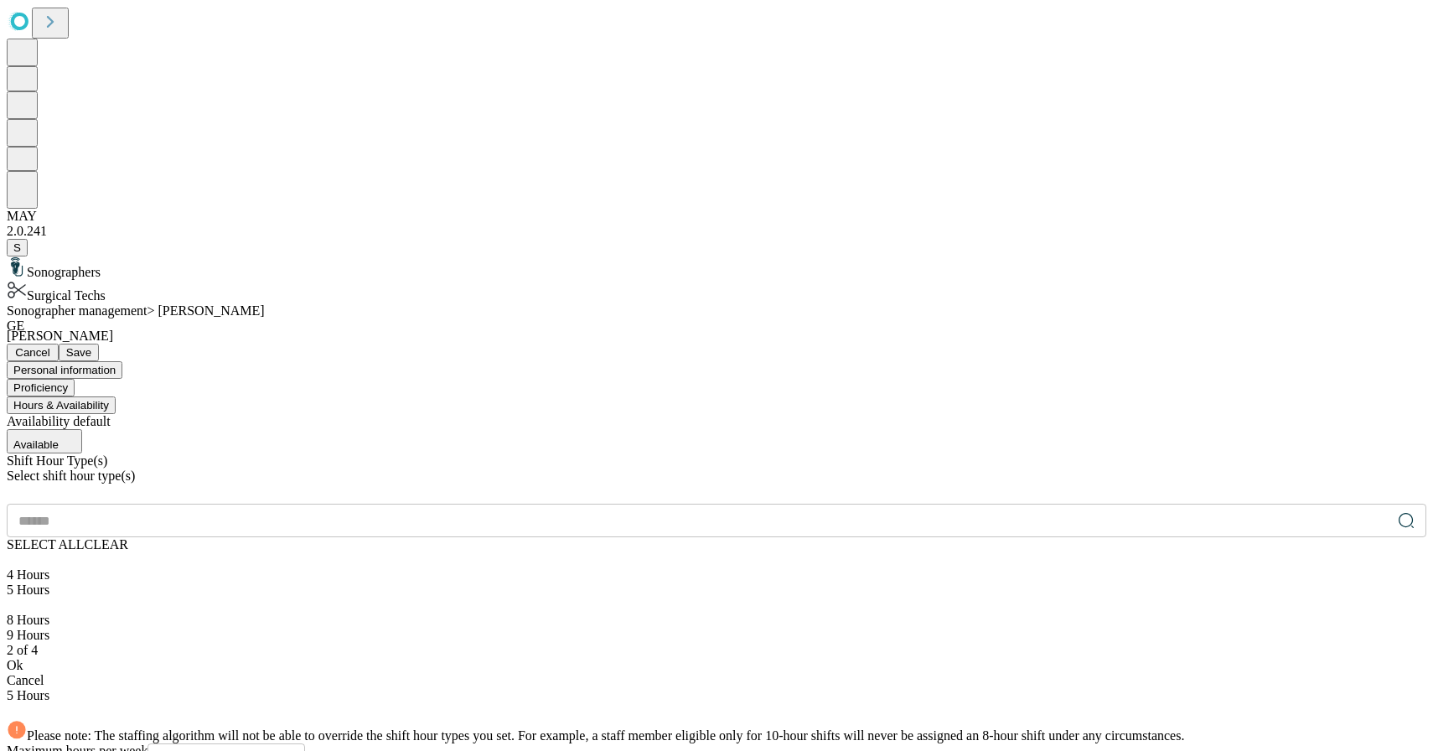
click at [568, 658] on div "Ok" at bounding box center [717, 665] width 1420 height 15
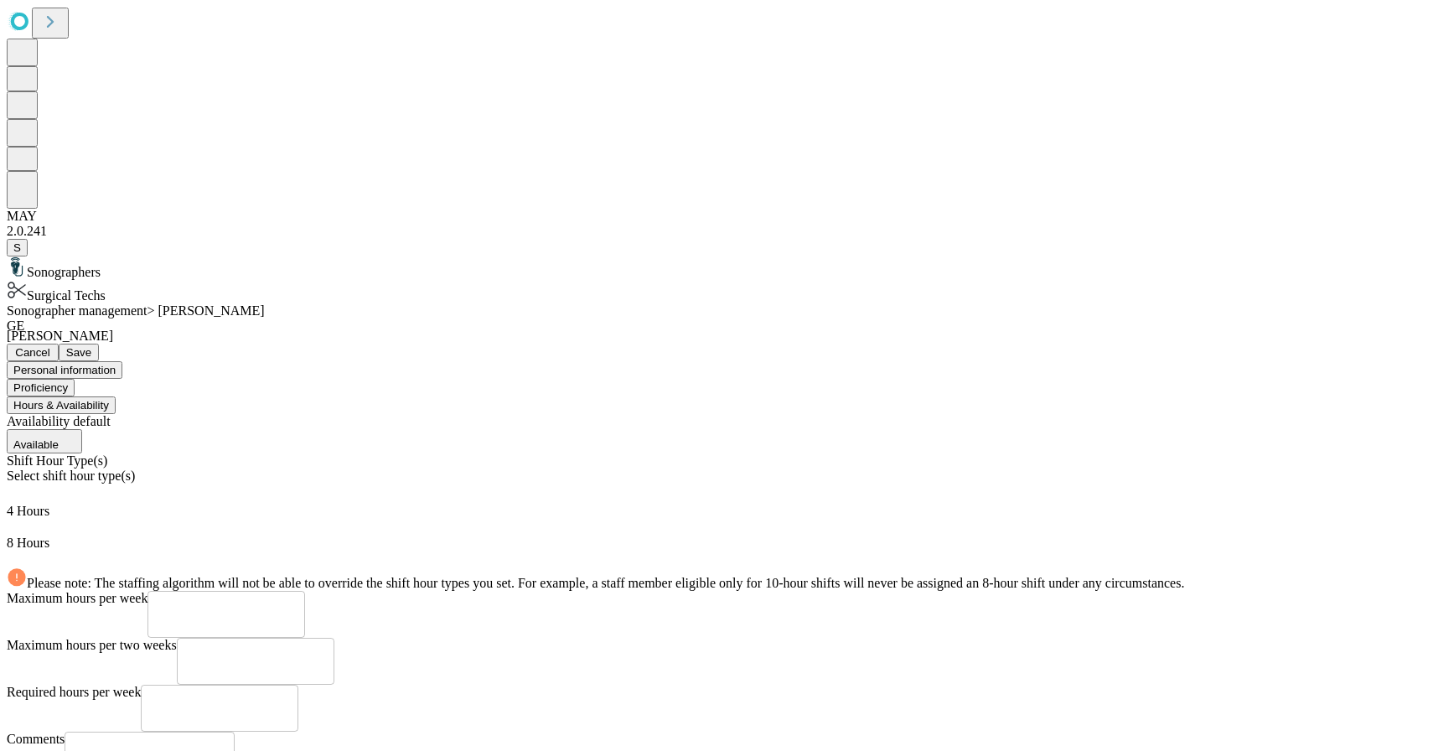
scroll to position [13, 0]
click at [703, 576] on span "Please note: The staffing algorithm will not be able to override the shift hour…" at bounding box center [606, 583] width 1158 height 14
click at [17, 580] on icon at bounding box center [16, 580] width 1 height 1
click at [59, 344] on button "Cancel" at bounding box center [33, 353] width 52 height 18
